Goal: Task Accomplishment & Management: Manage account settings

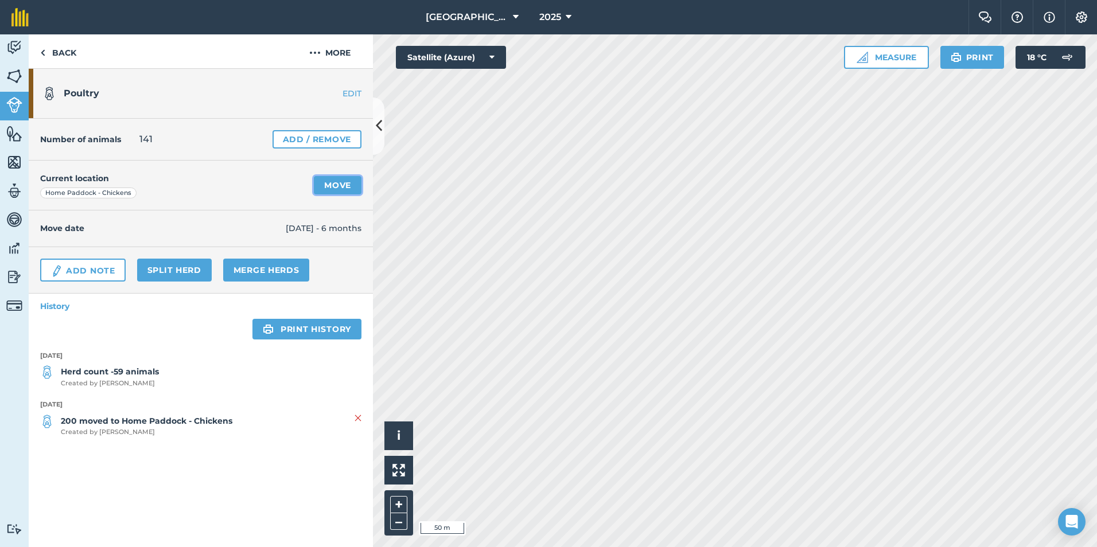
click at [350, 184] on link "Move" at bounding box center [338, 185] width 48 height 18
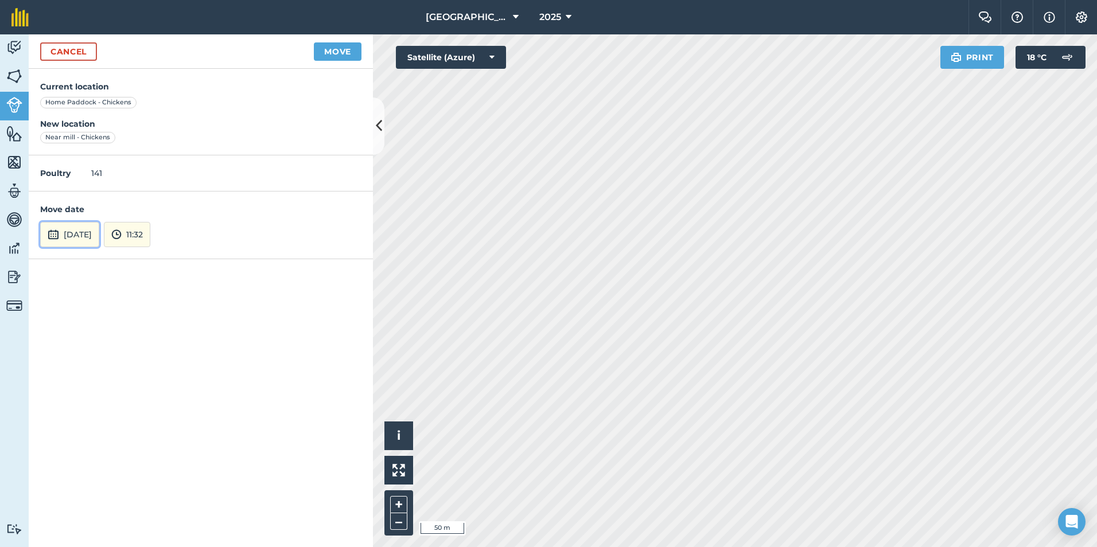
click at [55, 235] on img at bounding box center [53, 235] width 11 height 14
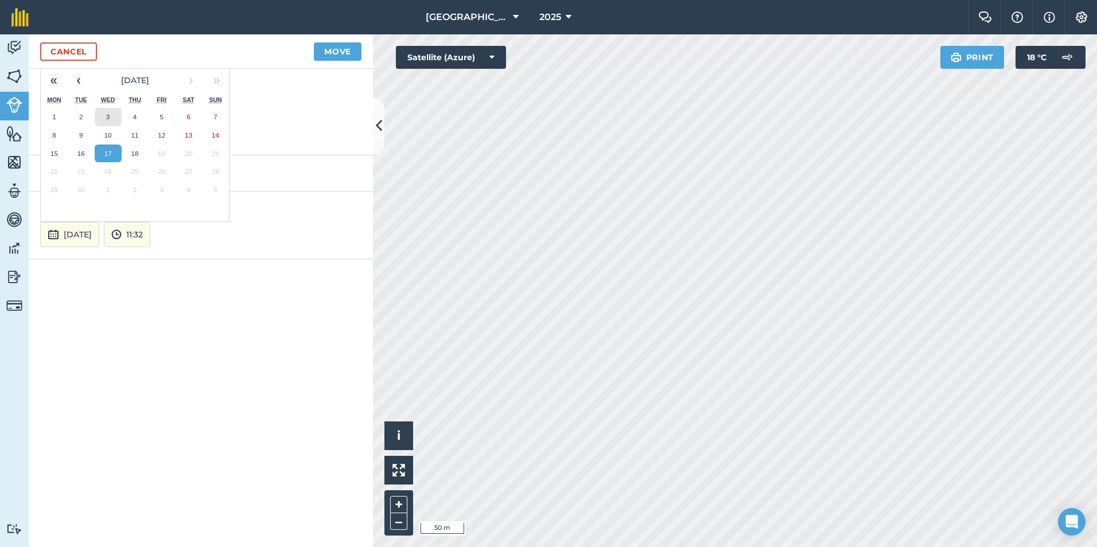
click at [107, 118] on abbr "3" at bounding box center [107, 116] width 3 height 7
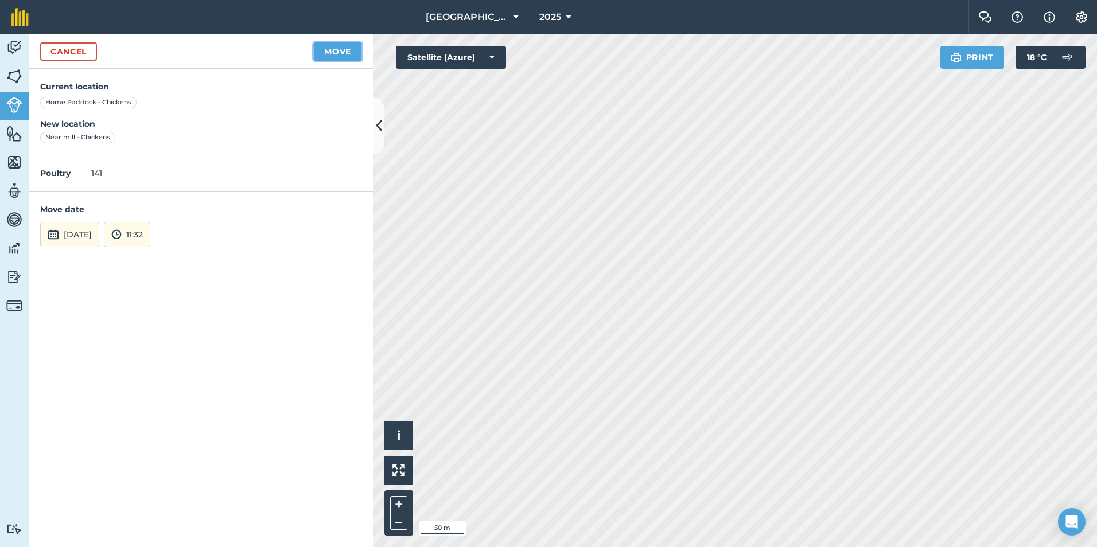
click at [336, 53] on button "Move" at bounding box center [338, 51] width 48 height 18
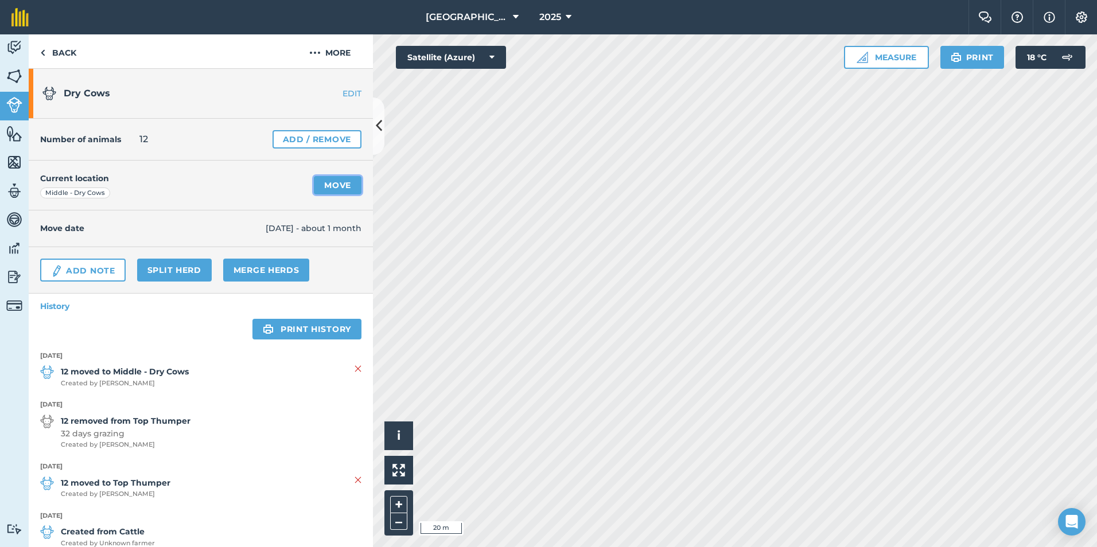
click at [325, 180] on link "Move" at bounding box center [338, 185] width 48 height 18
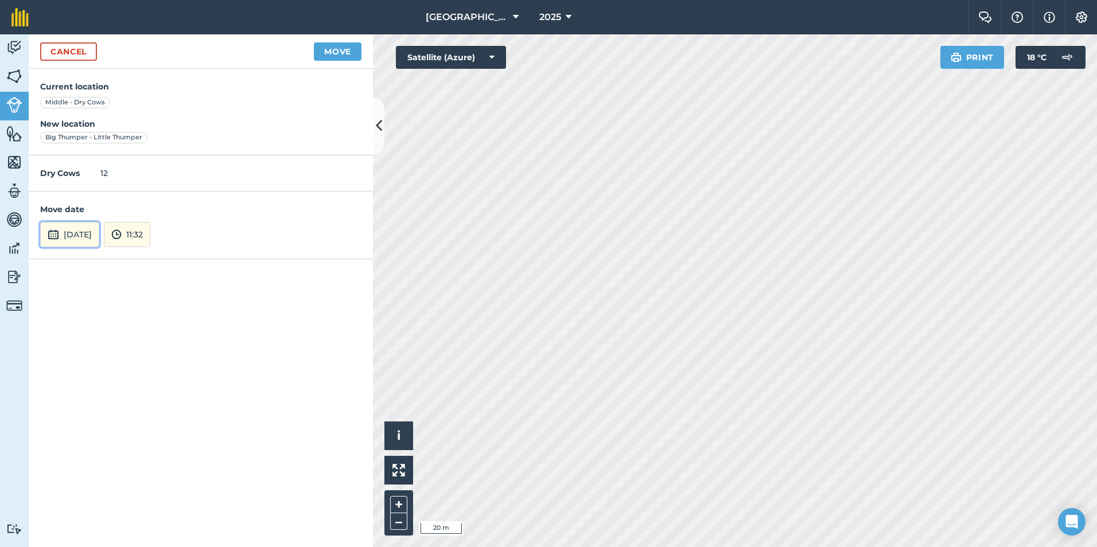
click at [87, 236] on button "[DATE]" at bounding box center [69, 234] width 59 height 25
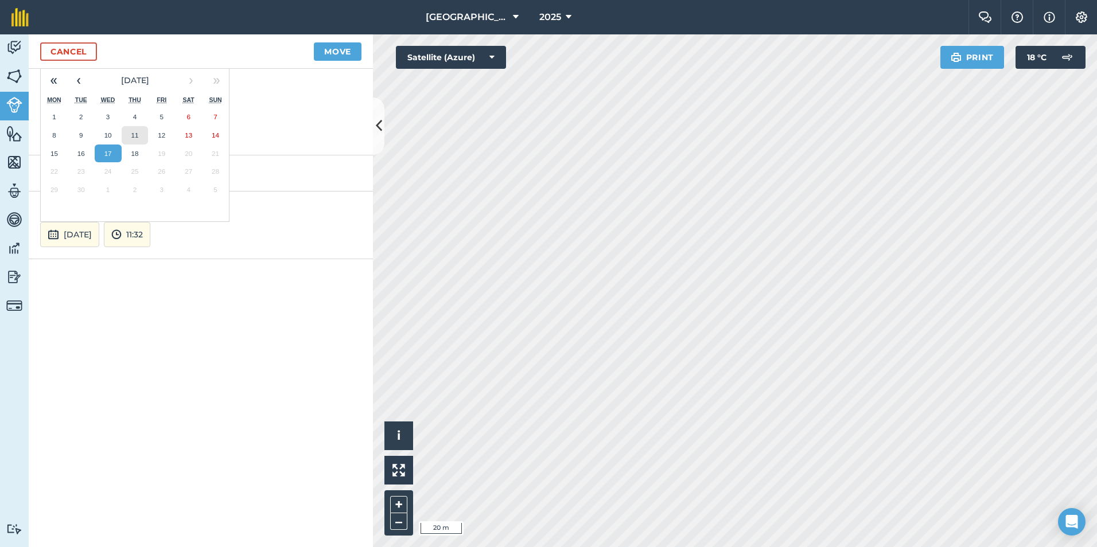
click at [132, 134] on abbr "11" at bounding box center [134, 134] width 7 height 7
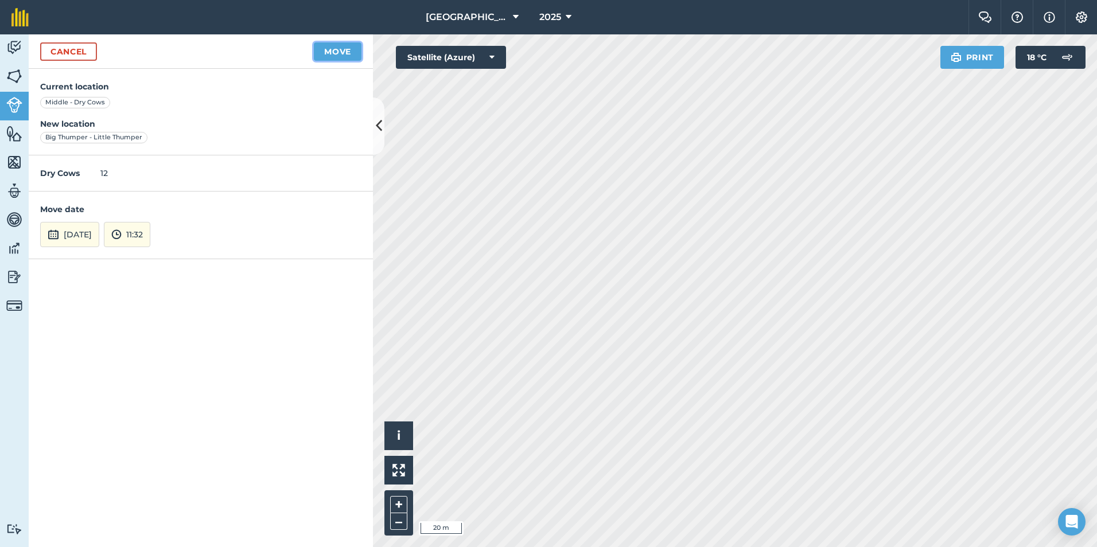
click at [344, 53] on button "Move" at bounding box center [338, 51] width 48 height 18
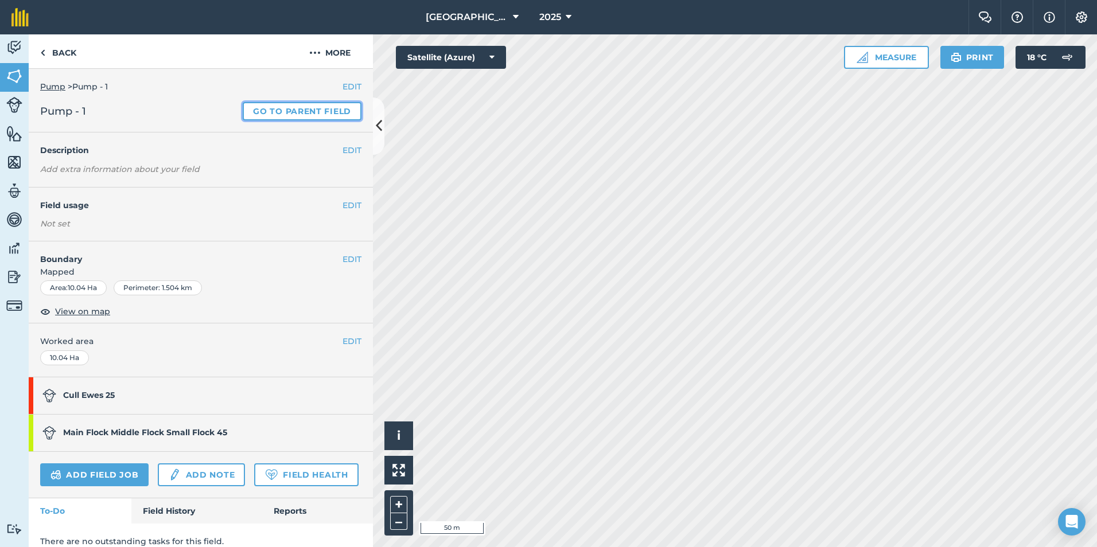
click at [310, 115] on link "Go to parent field" at bounding box center [302, 111] width 119 height 18
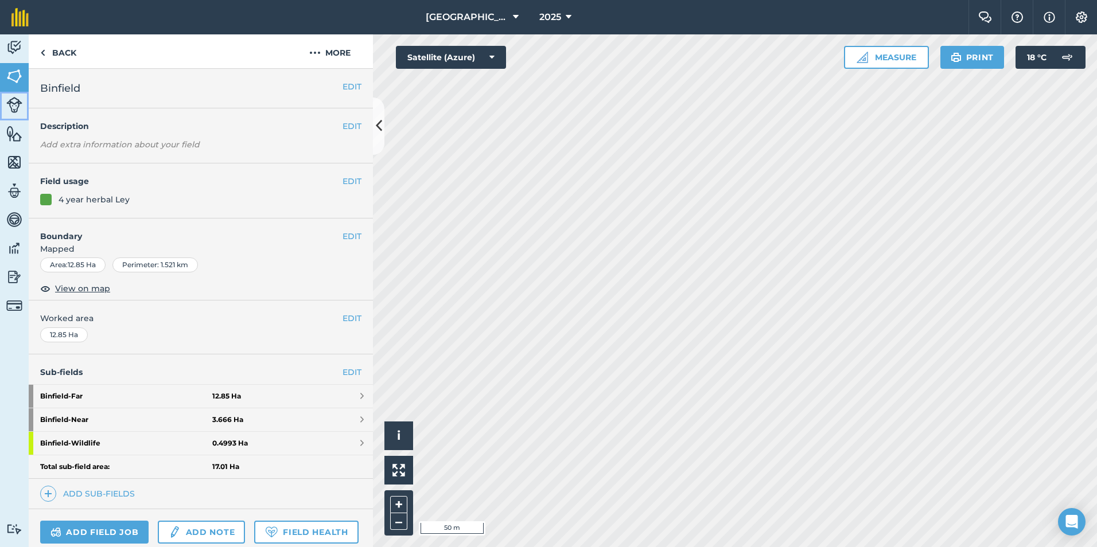
click at [12, 104] on img at bounding box center [14, 105] width 16 height 16
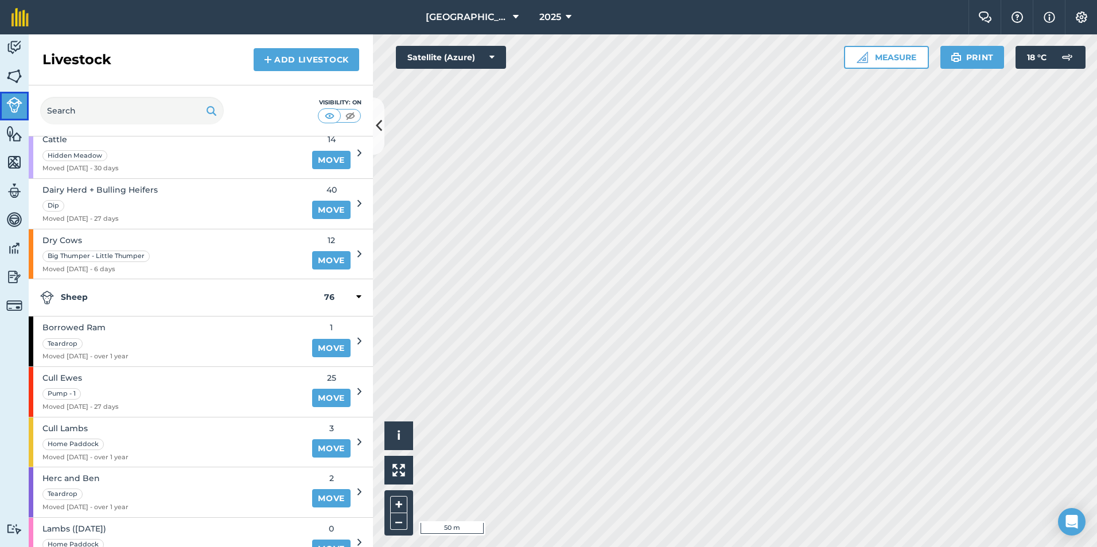
scroll to position [172, 0]
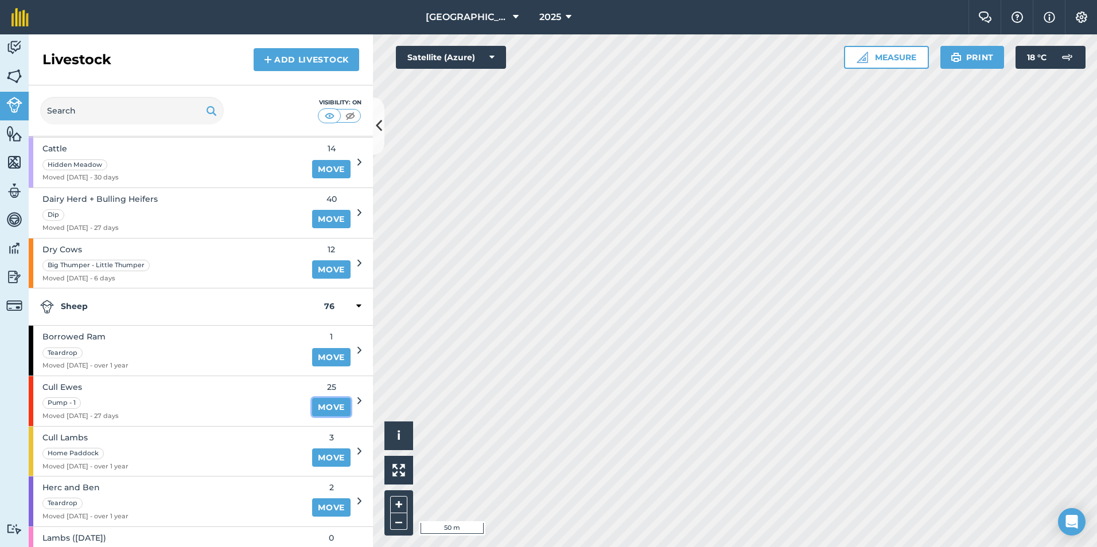
click at [314, 407] on link "Move" at bounding box center [331, 407] width 38 height 18
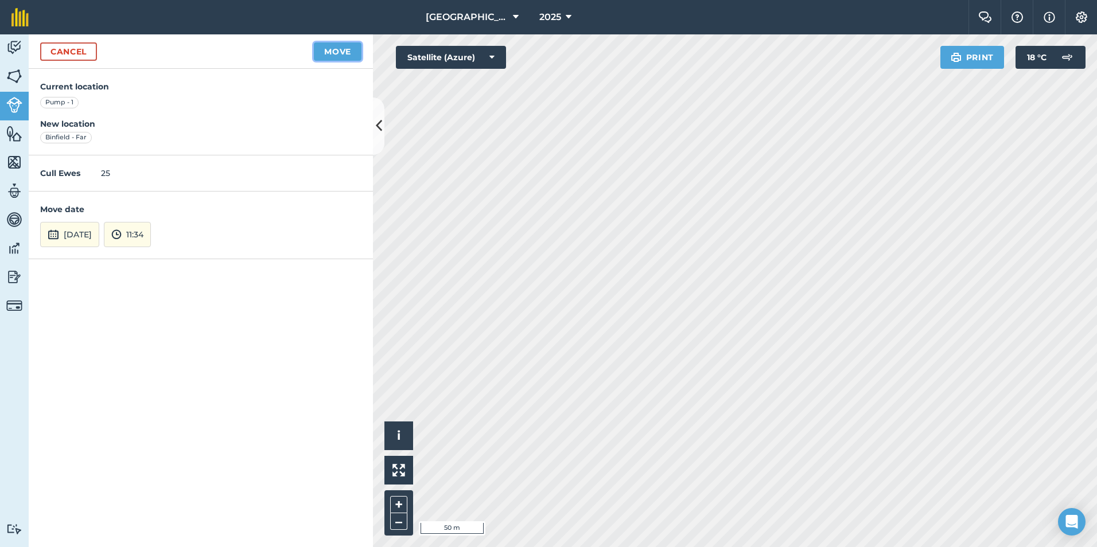
click at [341, 49] on button "Move" at bounding box center [338, 51] width 48 height 18
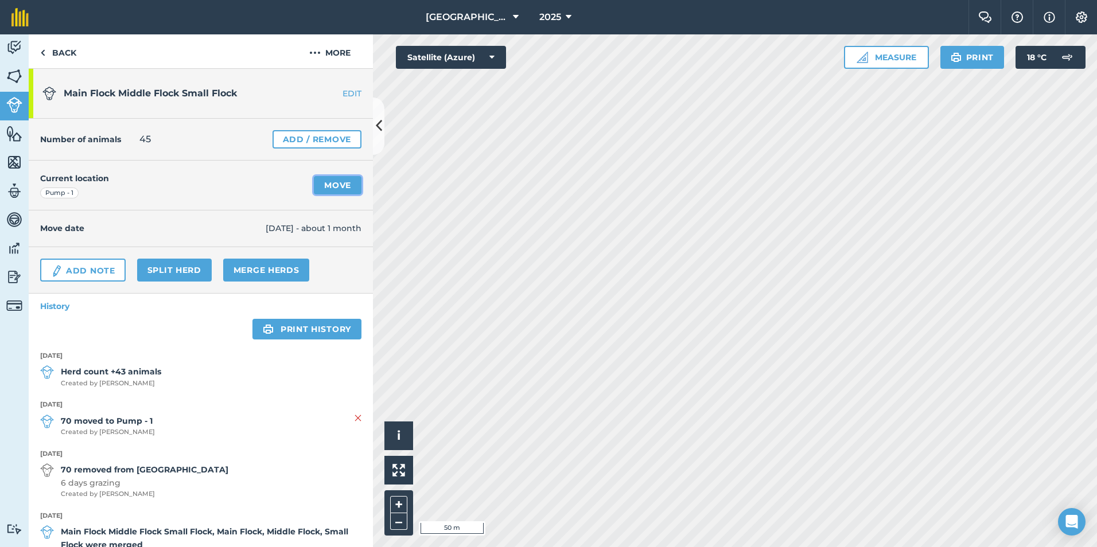
click at [328, 186] on link "Move" at bounding box center [338, 185] width 48 height 18
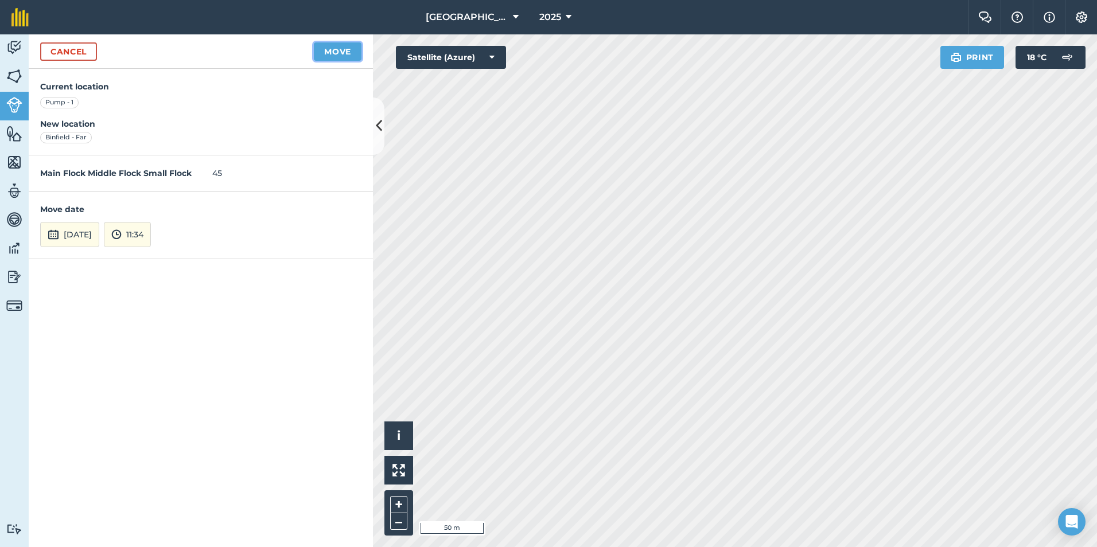
click at [340, 52] on button "Move" at bounding box center [338, 51] width 48 height 18
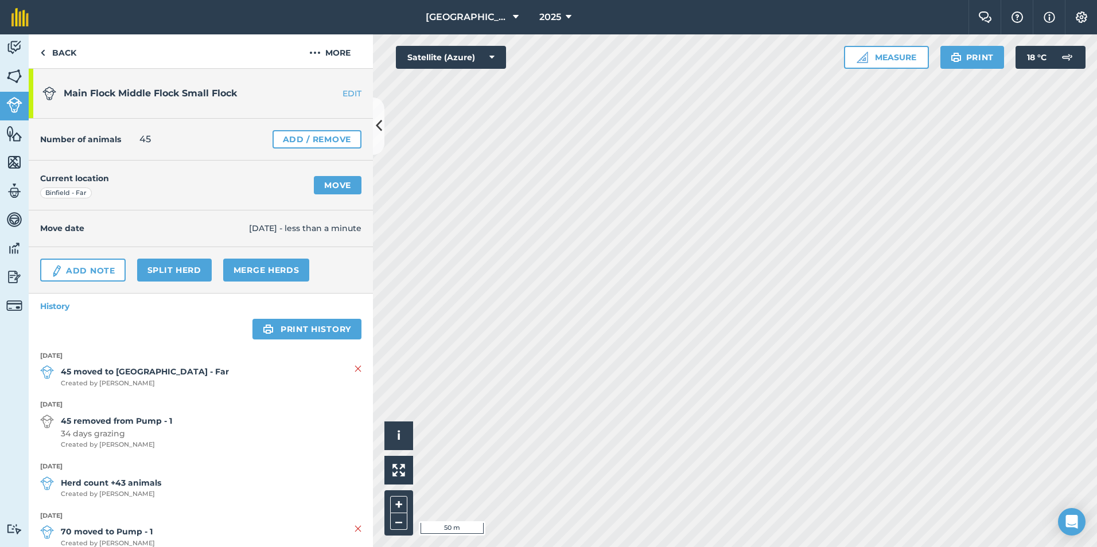
click at [348, 91] on link "EDIT" at bounding box center [337, 93] width 72 height 11
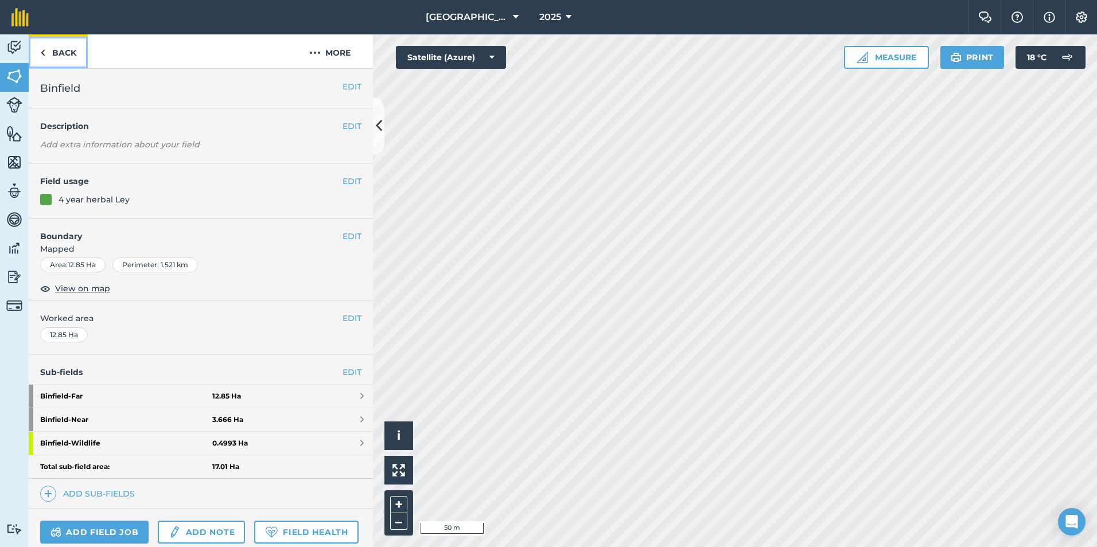
click at [63, 52] on link "Back" at bounding box center [58, 51] width 59 height 34
click at [63, 53] on link "Back" at bounding box center [58, 51] width 59 height 34
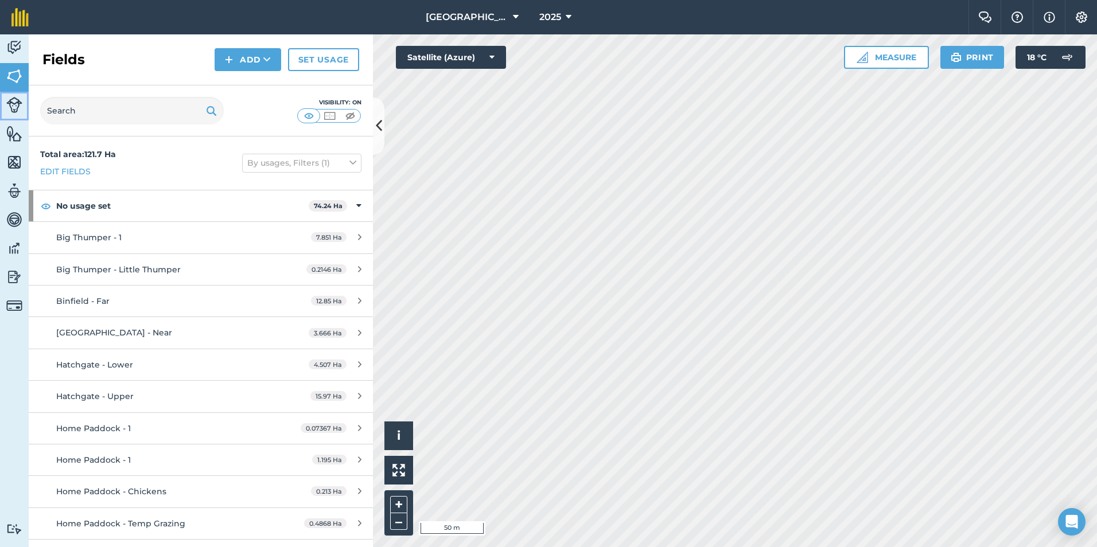
click at [14, 104] on img at bounding box center [14, 105] width 16 height 16
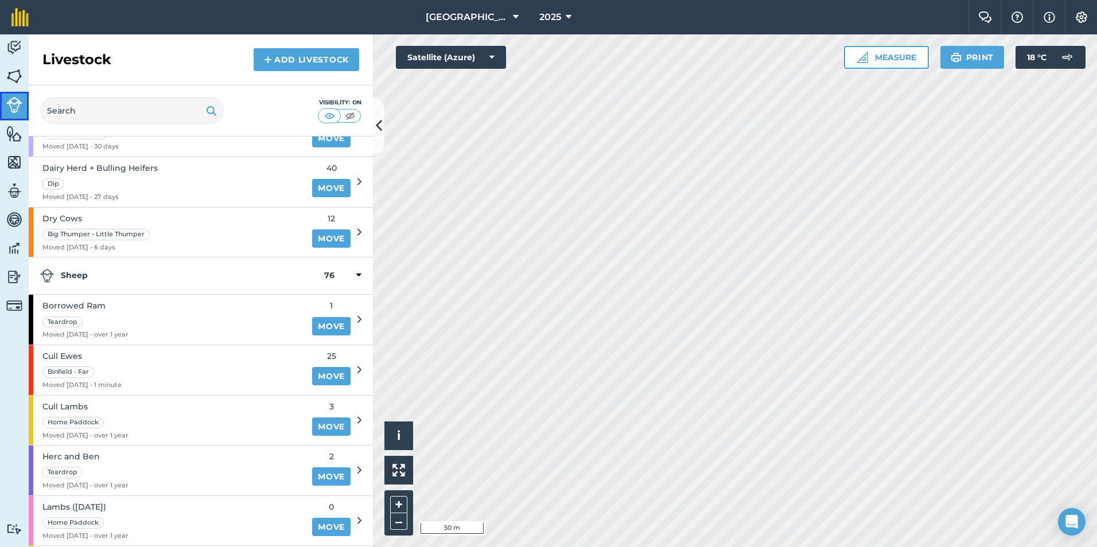
scroll to position [230, 0]
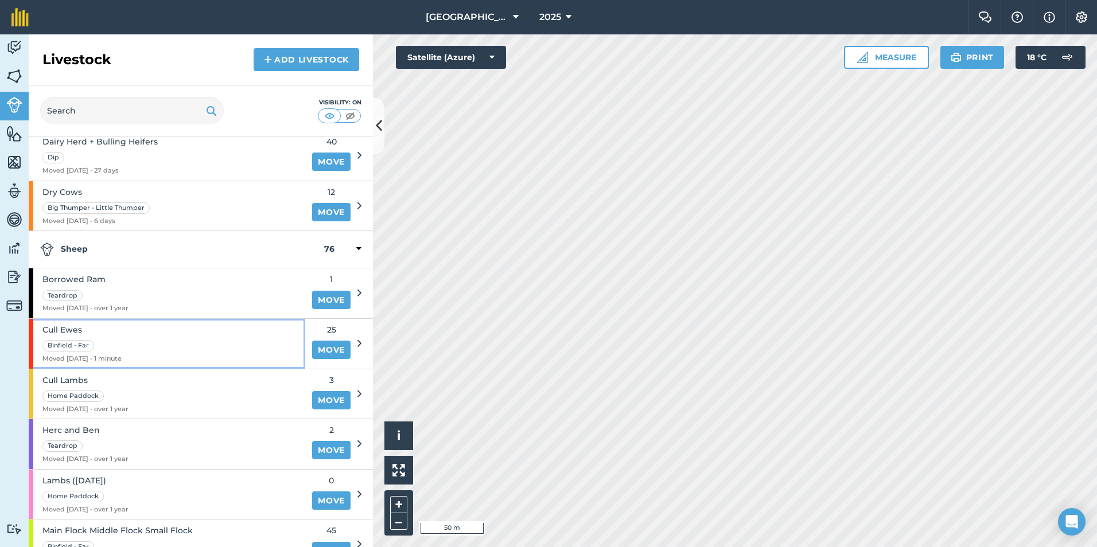
click at [195, 342] on div "Cull [PERSON_NAME] - Far Moved [DATE] - 1 minute" at bounding box center [167, 344] width 277 height 50
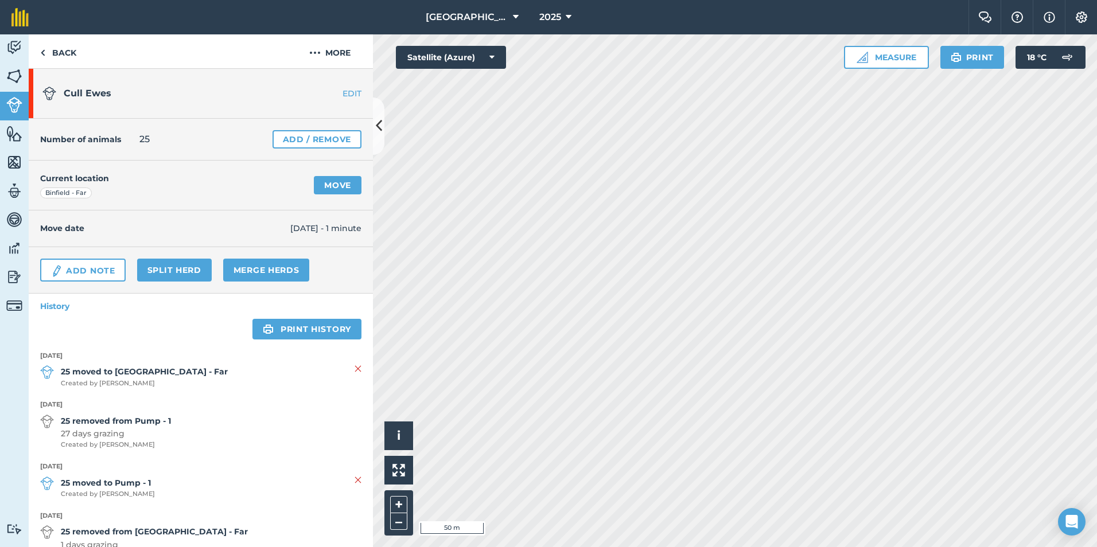
click at [324, 232] on span "[DATE] - 1 minute" at bounding box center [325, 228] width 71 height 13
click at [325, 231] on span "[DATE] - 1 minute" at bounding box center [325, 228] width 71 height 13
drag, startPoint x: 325, startPoint y: 231, endPoint x: 298, endPoint y: 229, distance: 27.6
click at [298, 229] on span "[DATE] - 1 minute" at bounding box center [325, 228] width 71 height 13
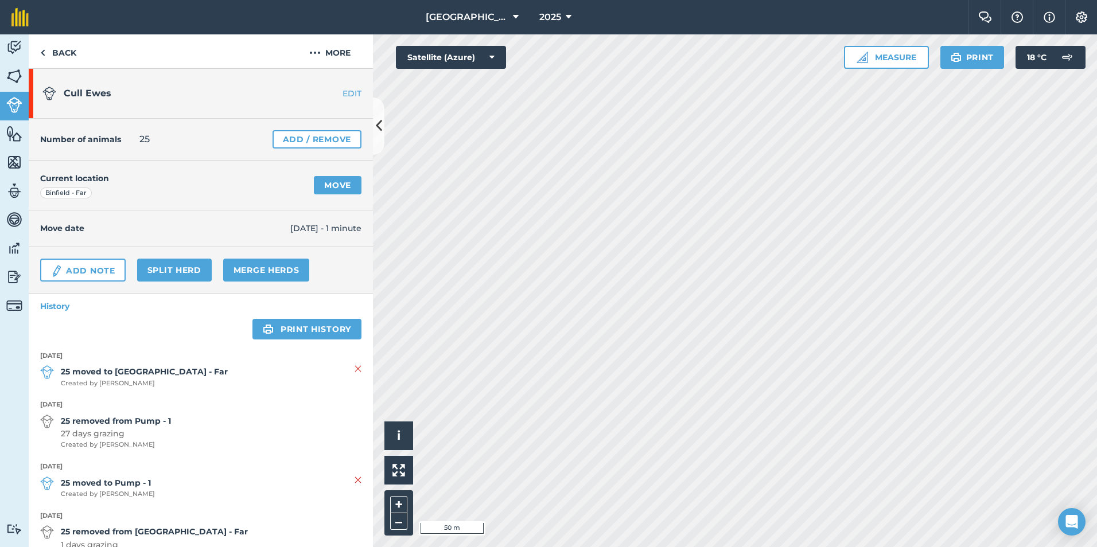
click at [343, 94] on link "EDIT" at bounding box center [337, 93] width 72 height 11
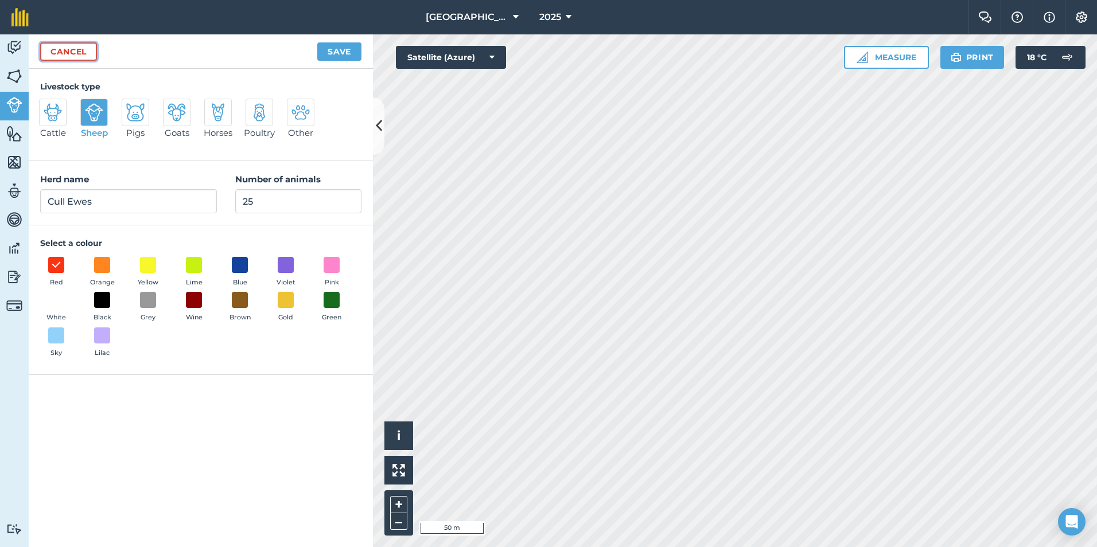
click at [86, 52] on link "Cancel" at bounding box center [68, 51] width 57 height 18
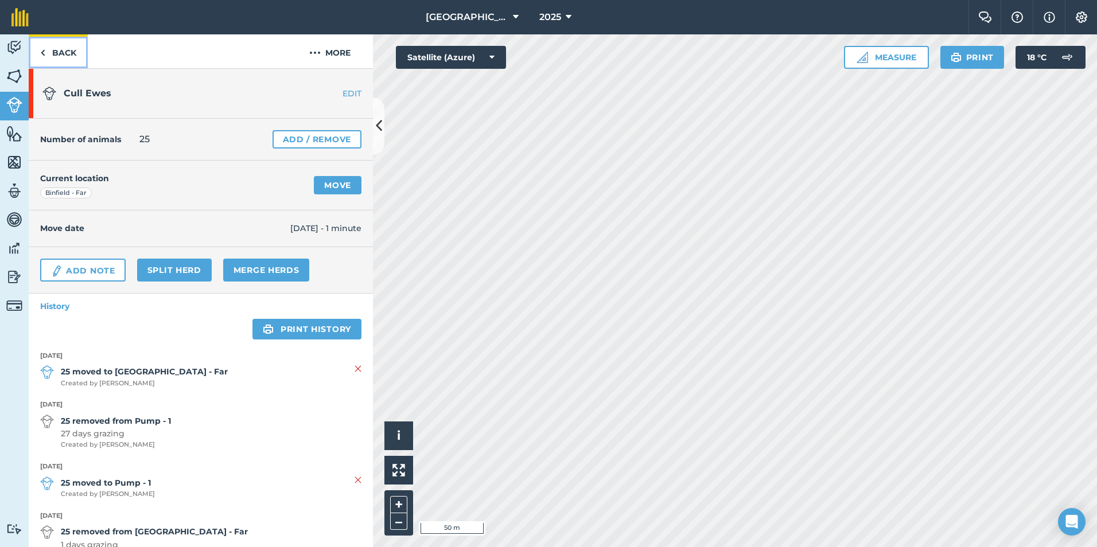
click at [65, 54] on link "Back" at bounding box center [58, 51] width 59 height 34
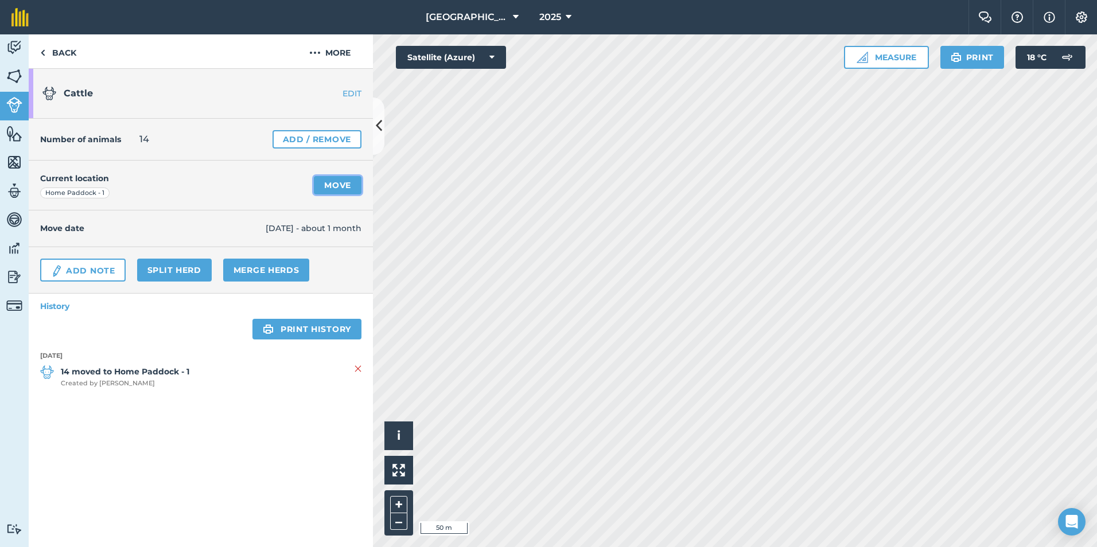
click at [344, 188] on link "Move" at bounding box center [338, 185] width 48 height 18
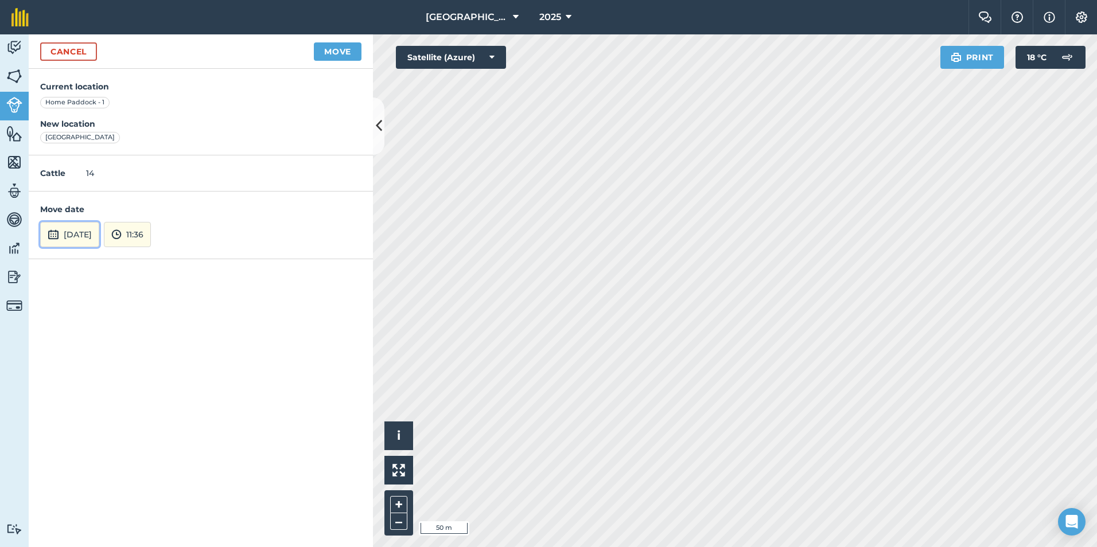
click at [90, 233] on button "[DATE]" at bounding box center [69, 234] width 59 height 25
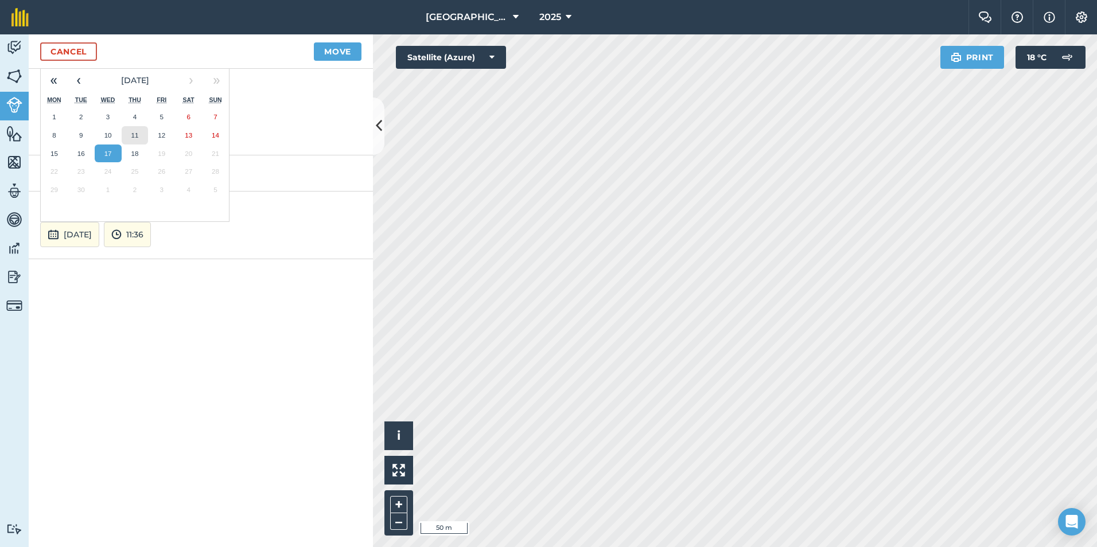
click at [134, 132] on abbr "11" at bounding box center [134, 134] width 7 height 7
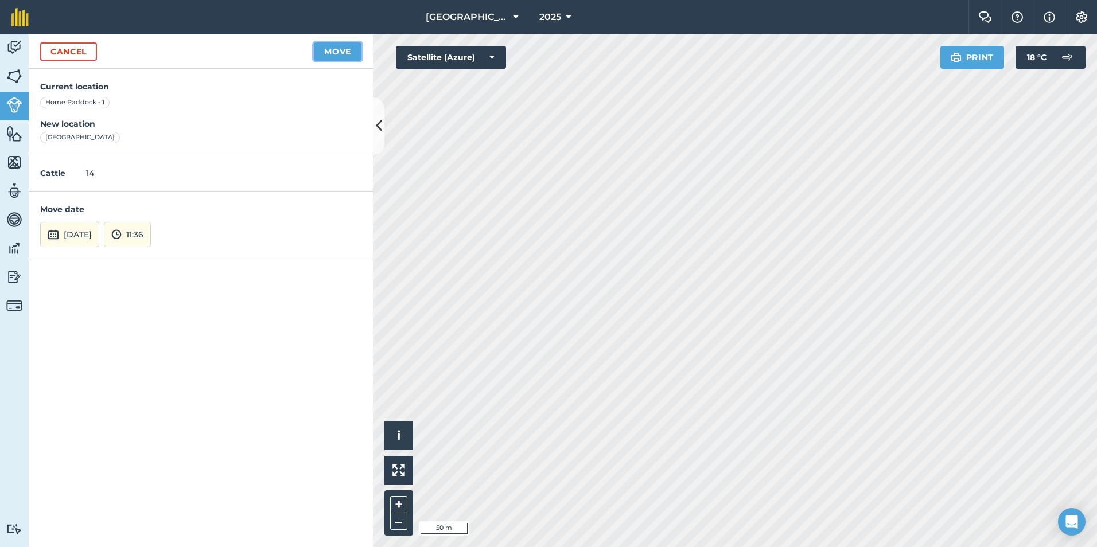
click at [338, 51] on button "Move" at bounding box center [338, 51] width 48 height 18
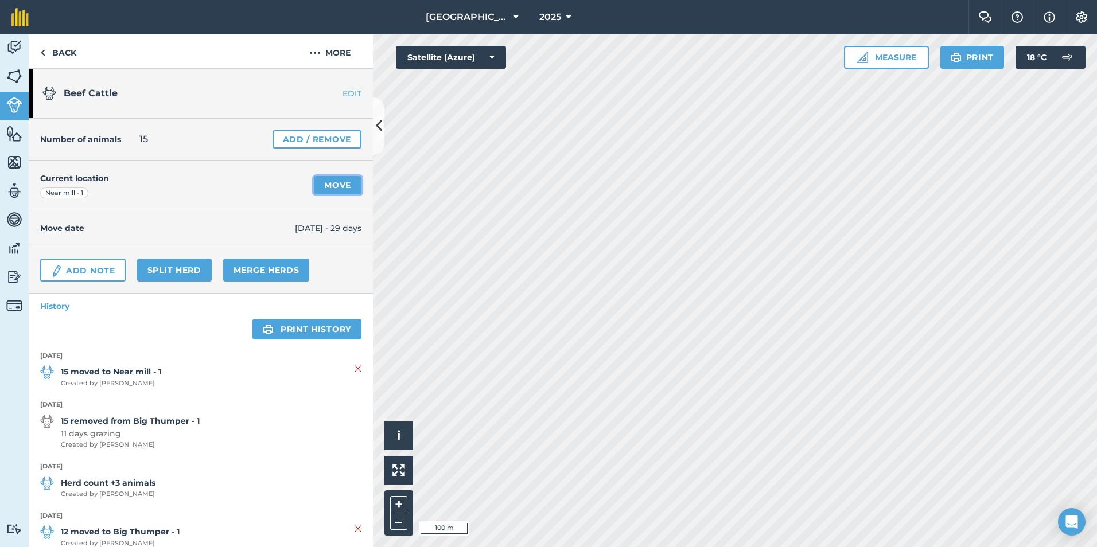
click at [333, 185] on link "Move" at bounding box center [338, 185] width 48 height 18
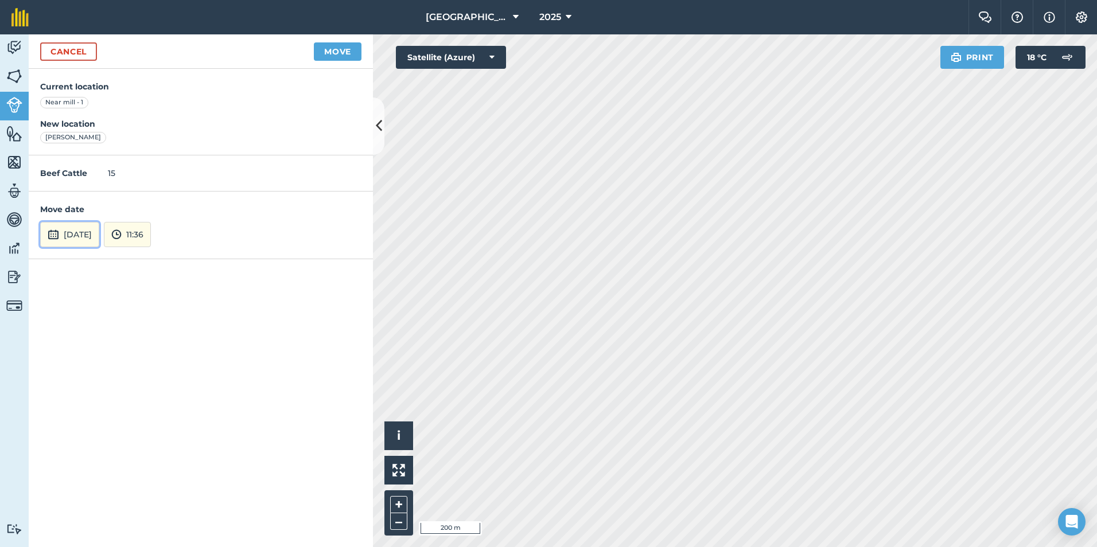
click at [99, 236] on button "[DATE]" at bounding box center [69, 234] width 59 height 25
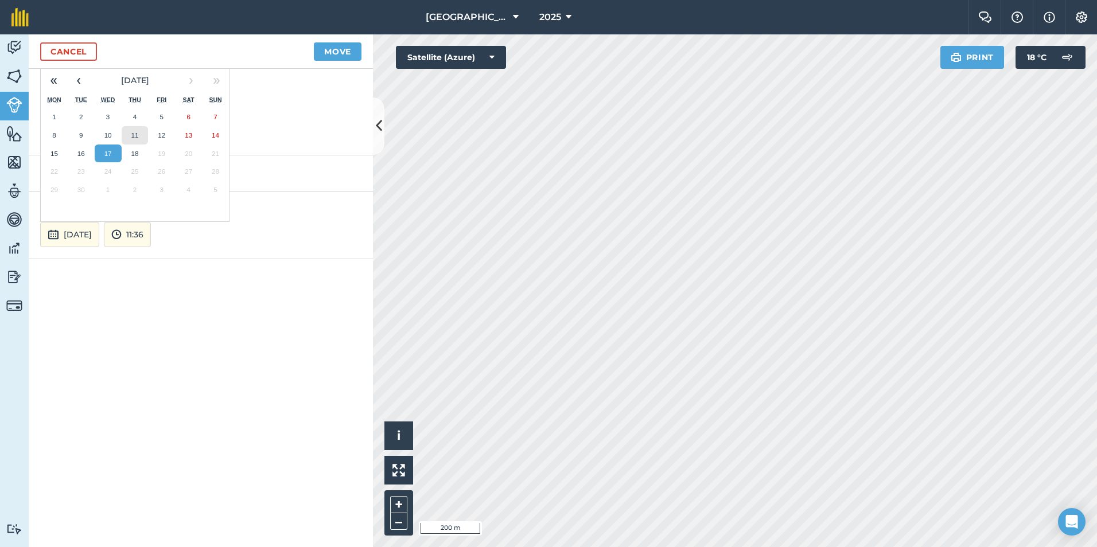
click at [132, 137] on abbr "11" at bounding box center [134, 134] width 7 height 7
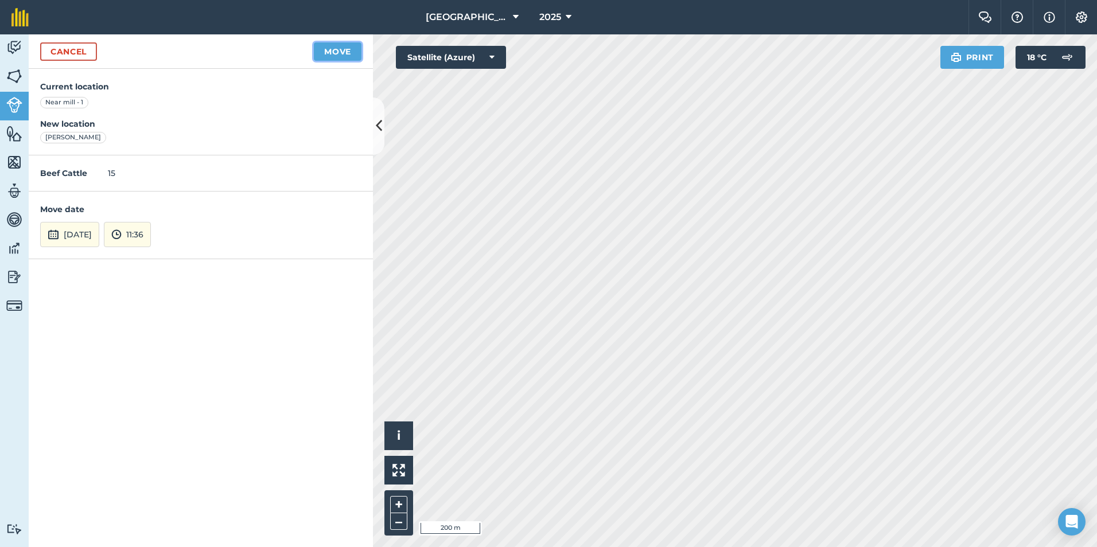
click at [327, 49] on button "Move" at bounding box center [338, 51] width 48 height 18
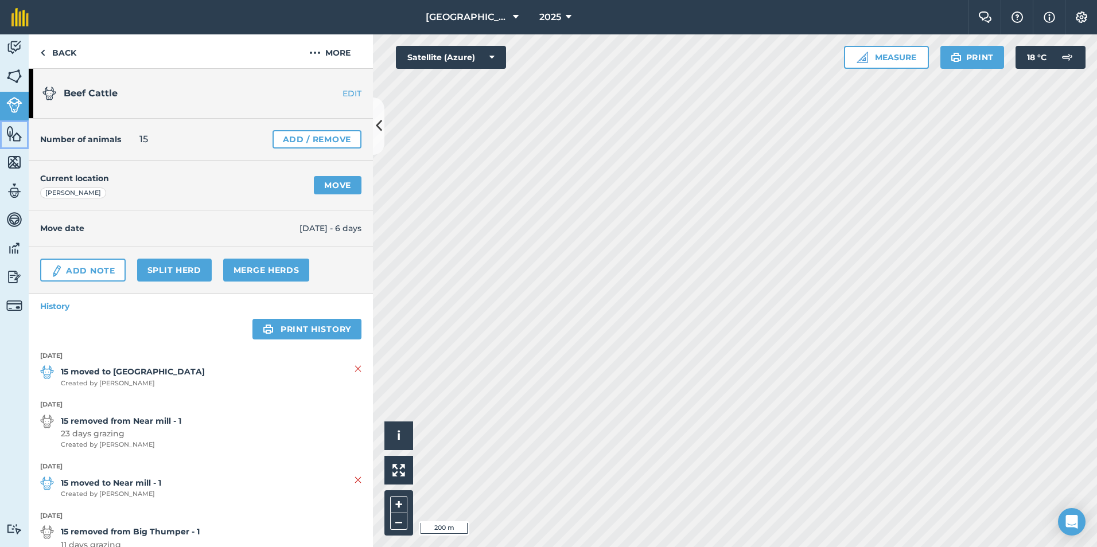
click at [16, 138] on img at bounding box center [14, 133] width 16 height 17
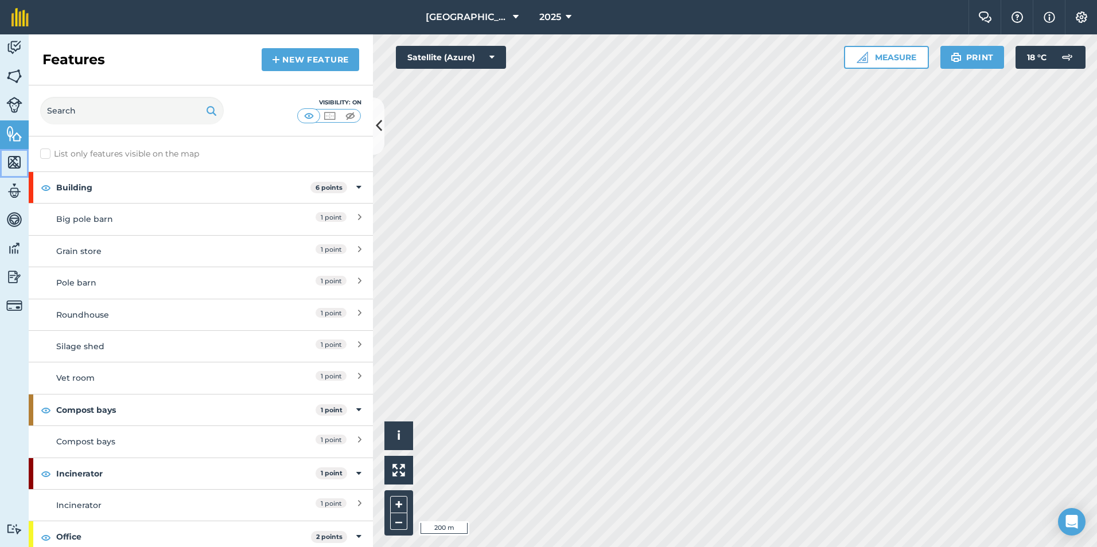
click at [16, 164] on img at bounding box center [14, 162] width 16 height 17
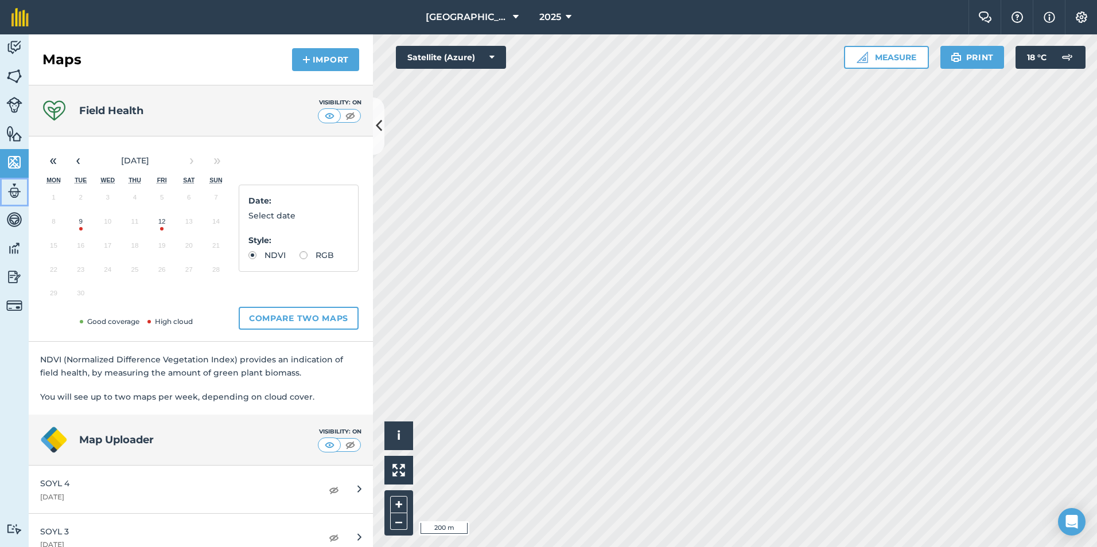
click at [15, 192] on img at bounding box center [14, 190] width 16 height 17
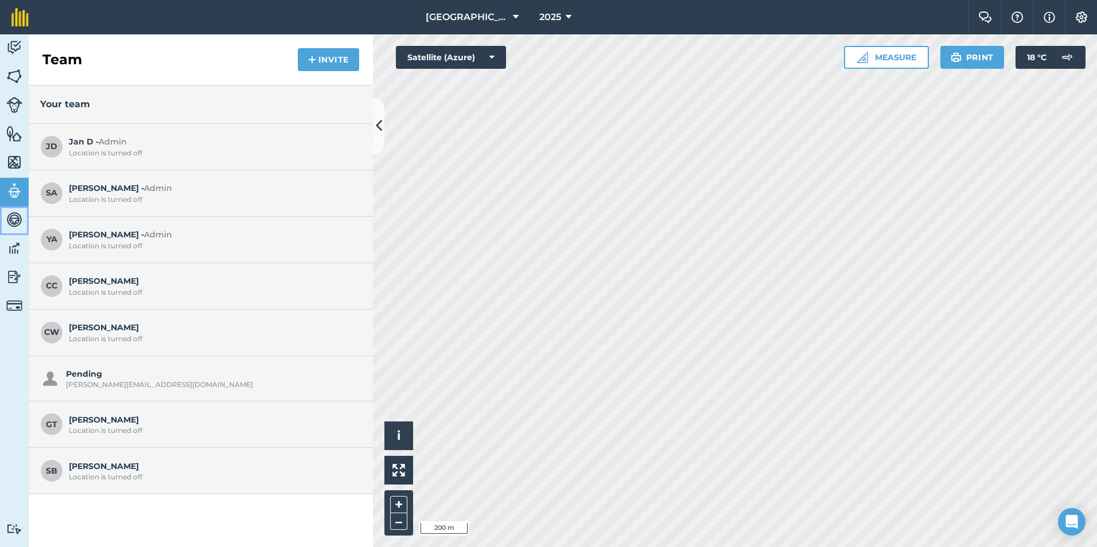
click at [14, 219] on img at bounding box center [14, 219] width 16 height 17
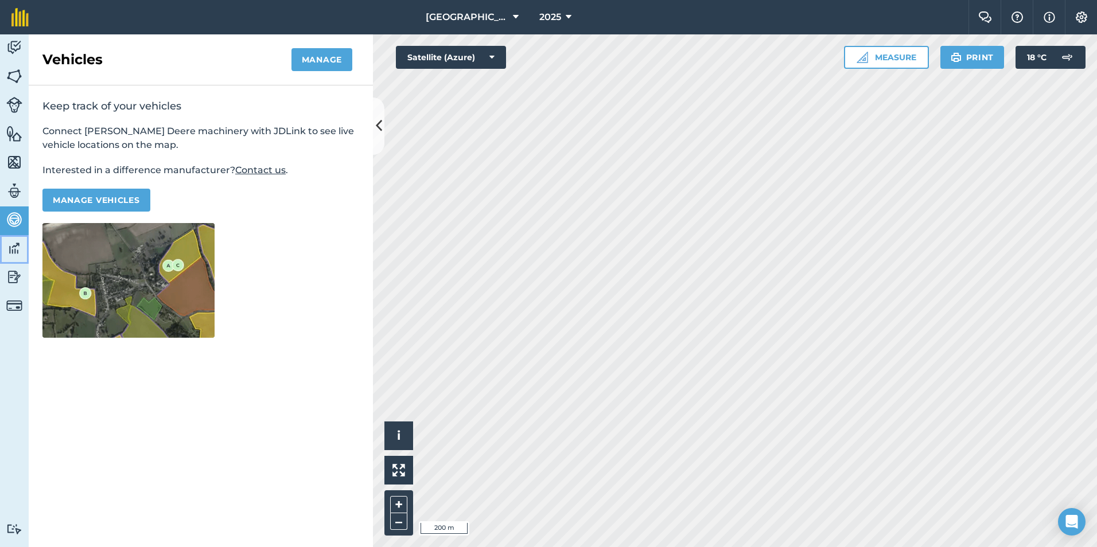
click at [17, 249] on img at bounding box center [14, 248] width 16 height 17
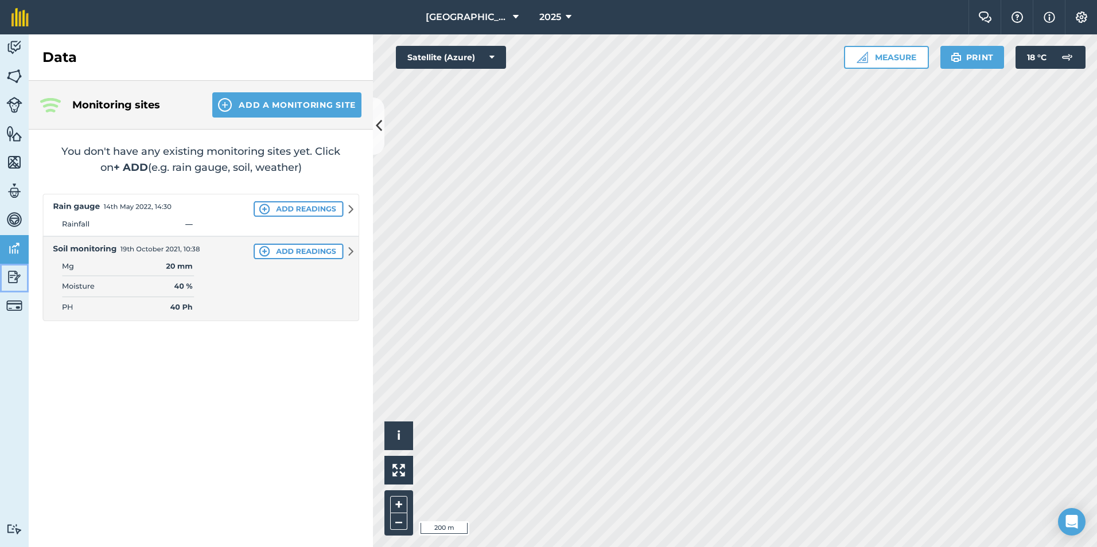
click at [13, 274] on img at bounding box center [14, 277] width 16 height 17
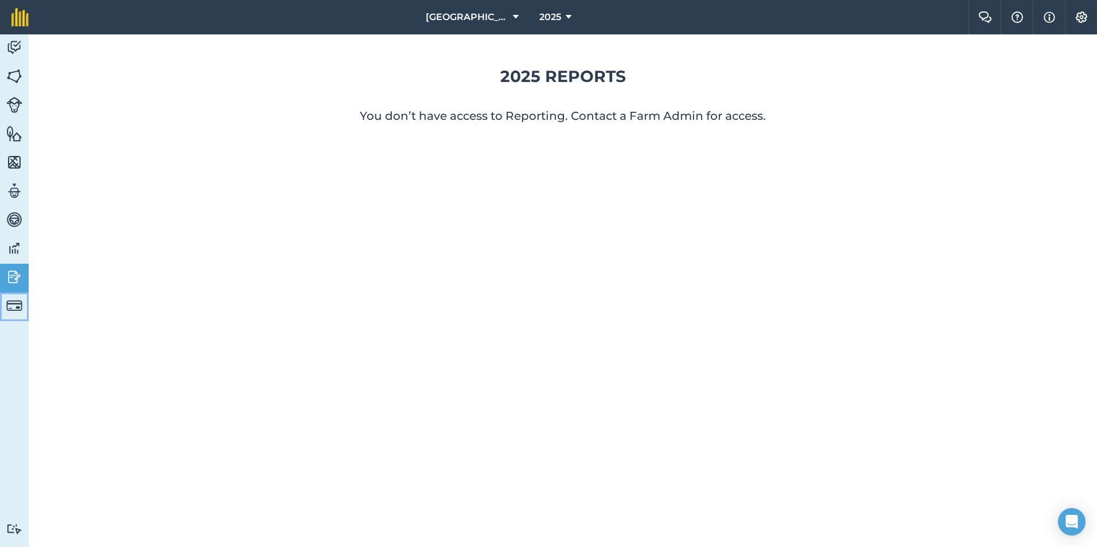
click at [7, 306] on img at bounding box center [14, 306] width 16 height 16
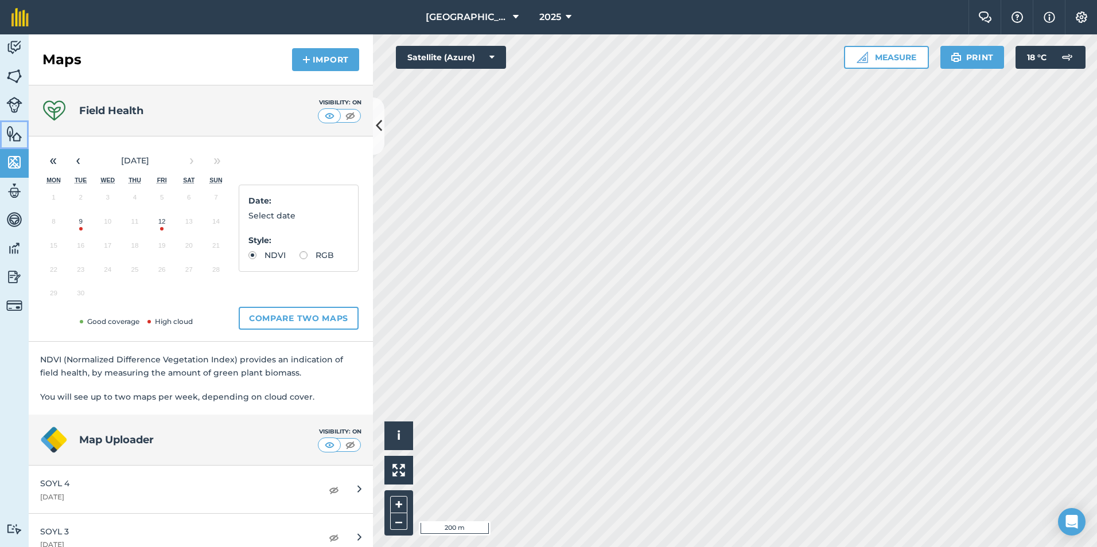
click at [15, 136] on img at bounding box center [14, 133] width 16 height 17
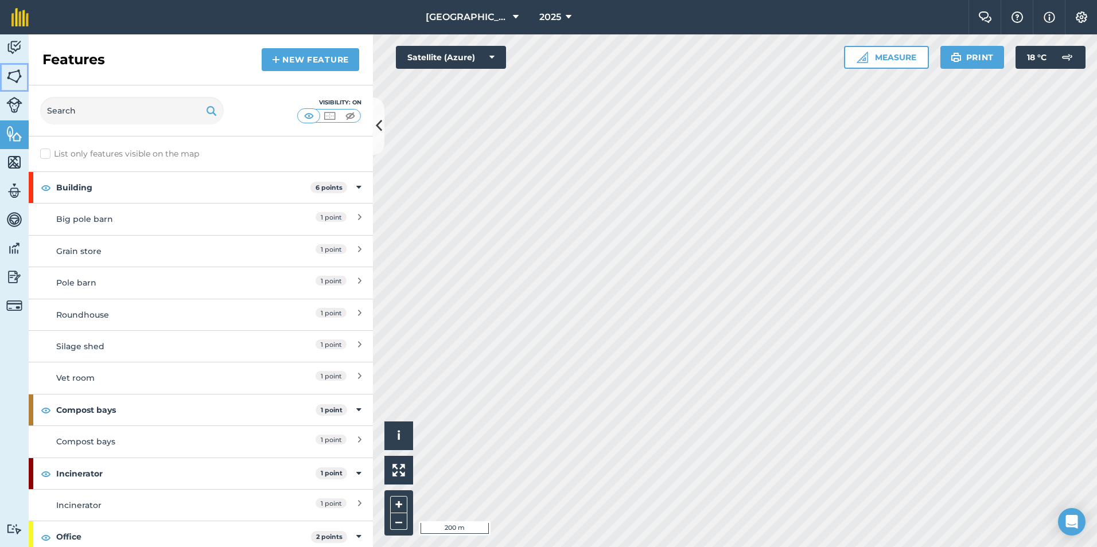
click at [14, 75] on img at bounding box center [14, 76] width 16 height 17
